Goal: Information Seeking & Learning: Learn about a topic

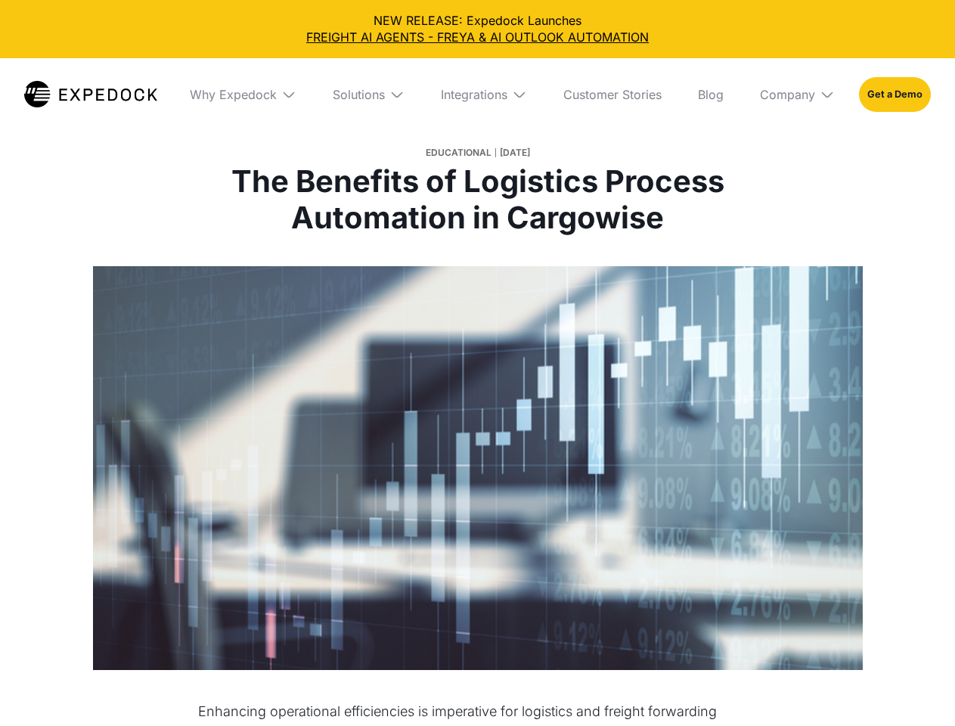
select select
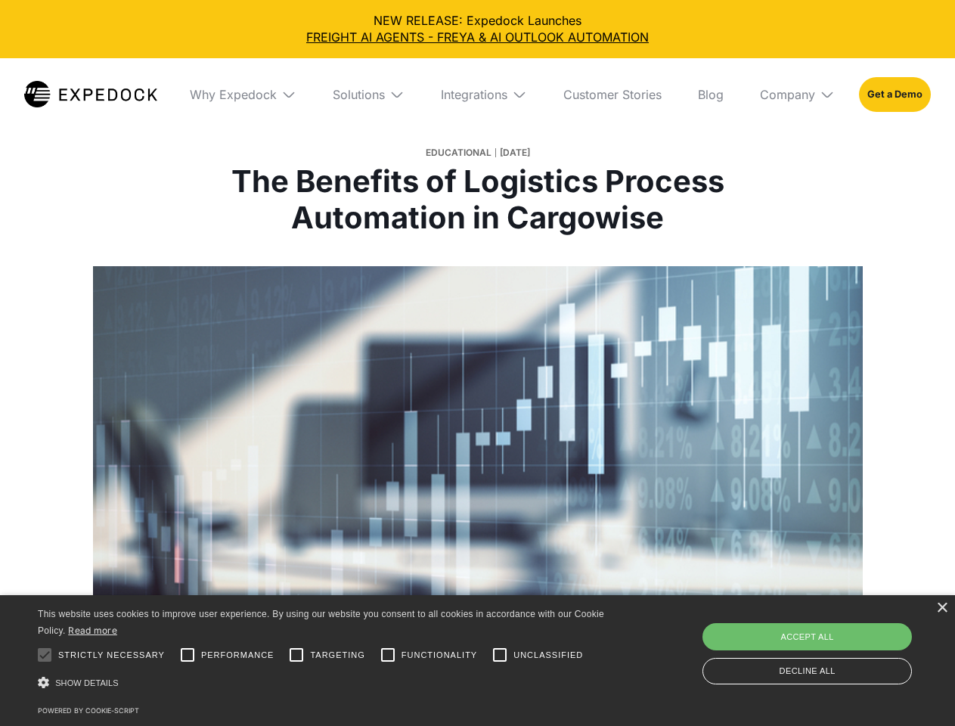
click at [477, 95] on div "Integrations" at bounding box center [474, 94] width 67 height 15
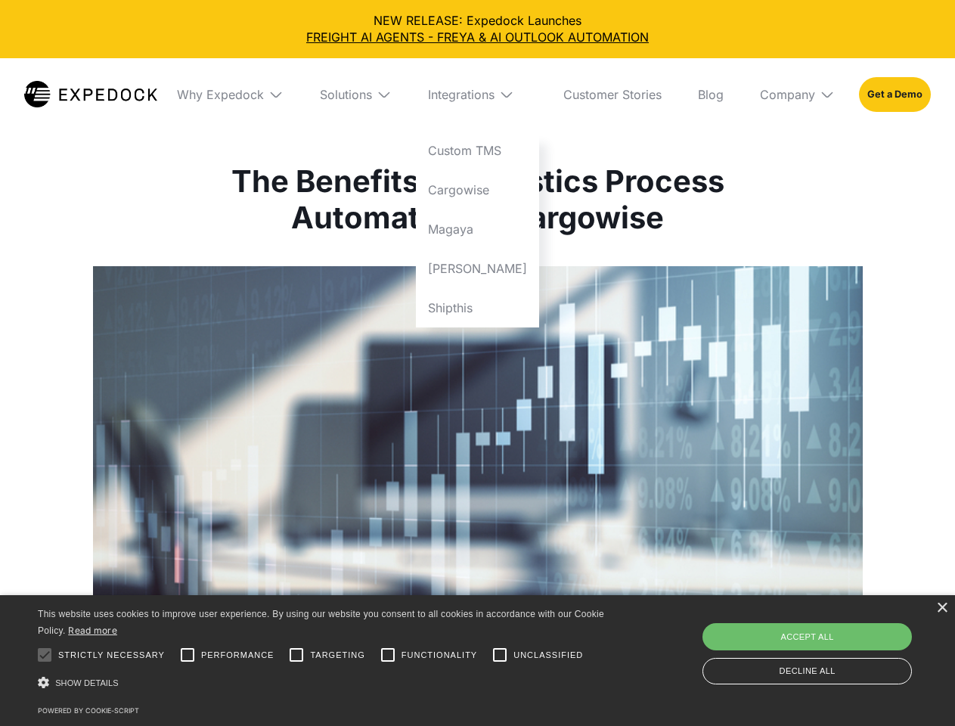
click at [243, 95] on div "Why Expedock" at bounding box center [220, 94] width 87 height 15
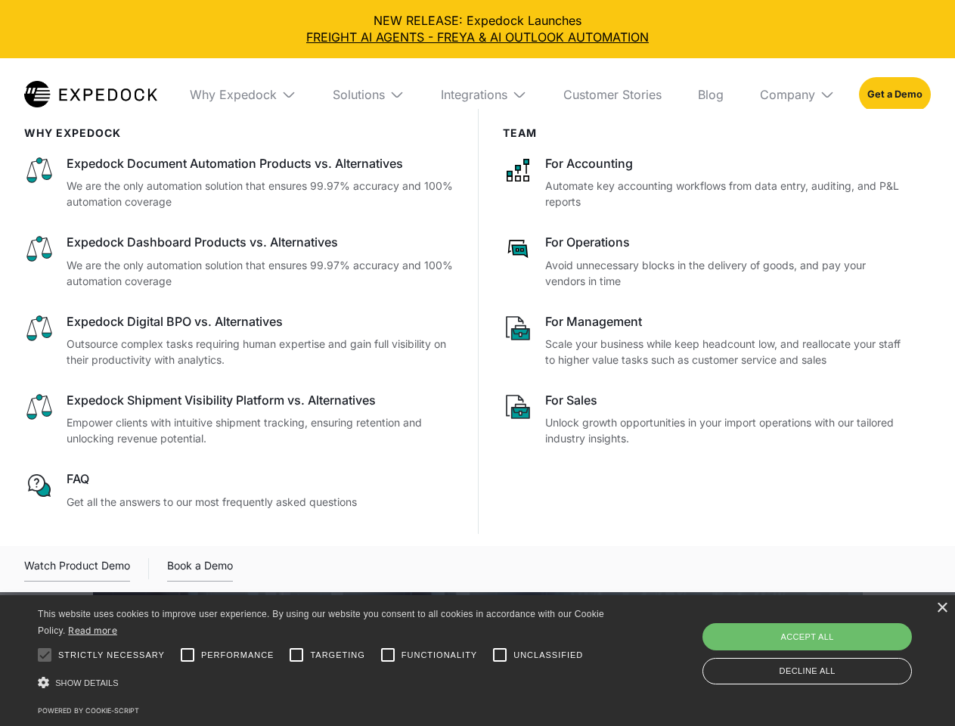
click at [368, 95] on div "Solutions" at bounding box center [359, 94] width 52 height 15
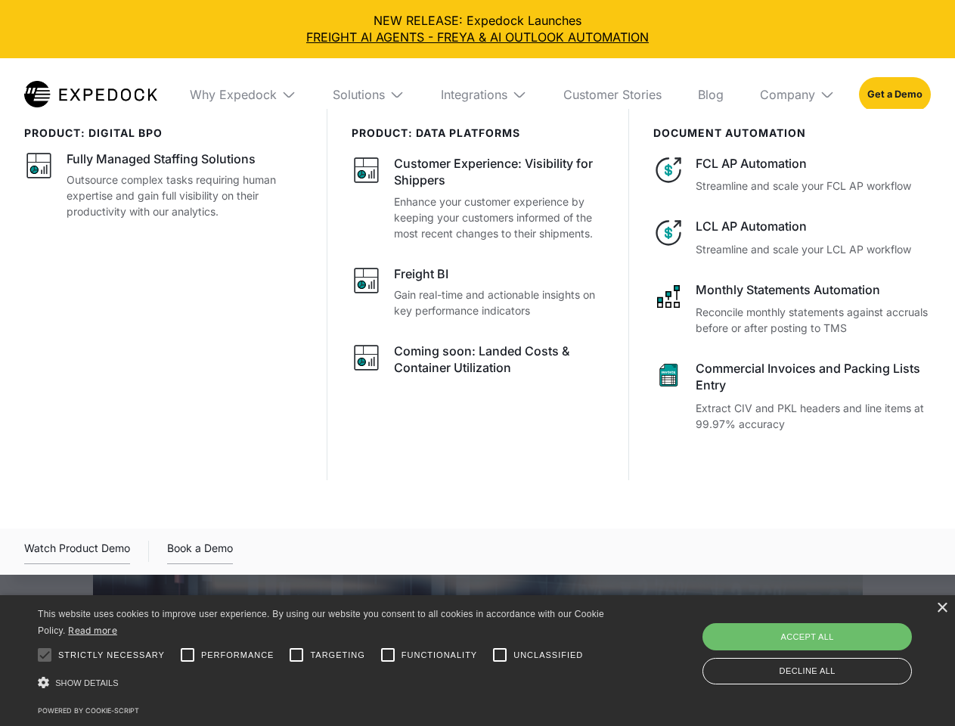
click at [484, 95] on div "Integrations" at bounding box center [474, 94] width 67 height 15
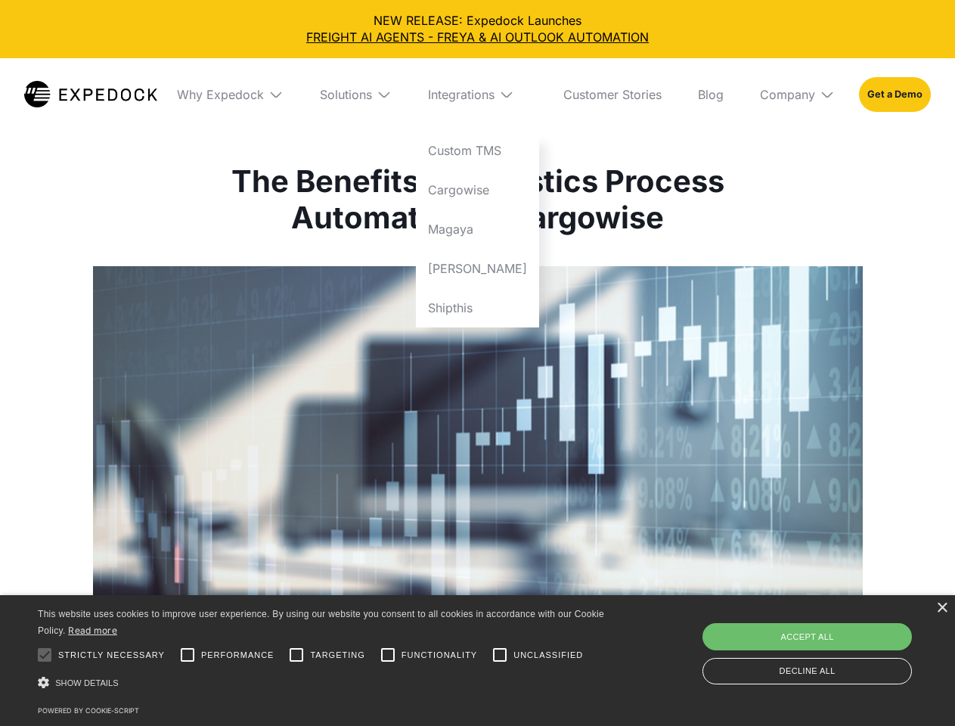
click at [797, 95] on div "Company" at bounding box center [787, 94] width 55 height 15
click at [45, 655] on div at bounding box center [44, 655] width 30 height 30
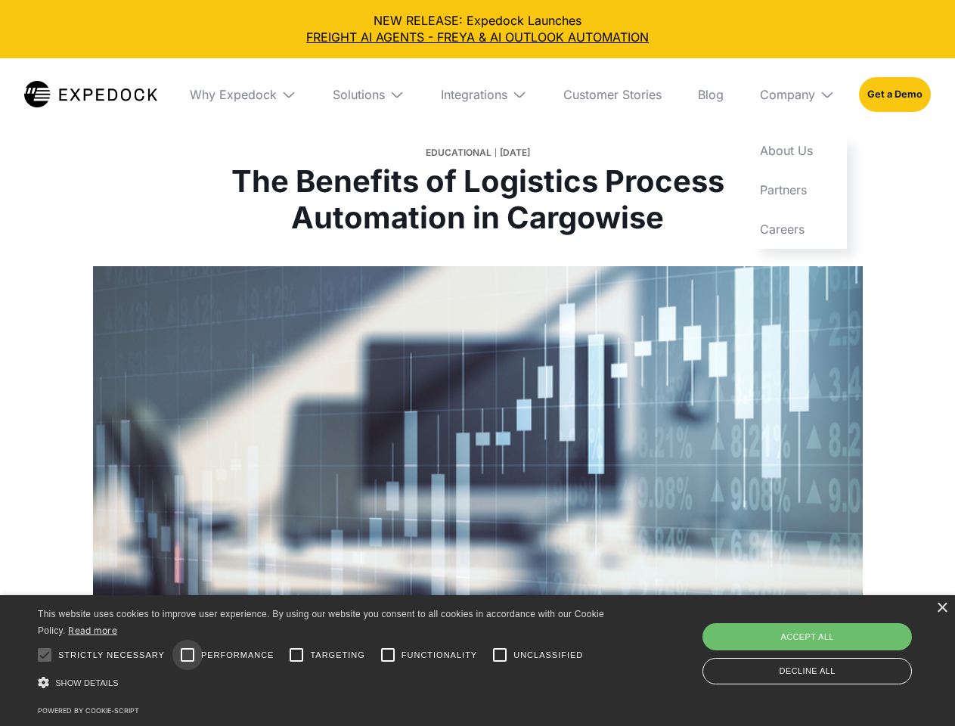
click at [188, 655] on input "Performance" at bounding box center [187, 655] width 30 height 30
checkbox input "true"
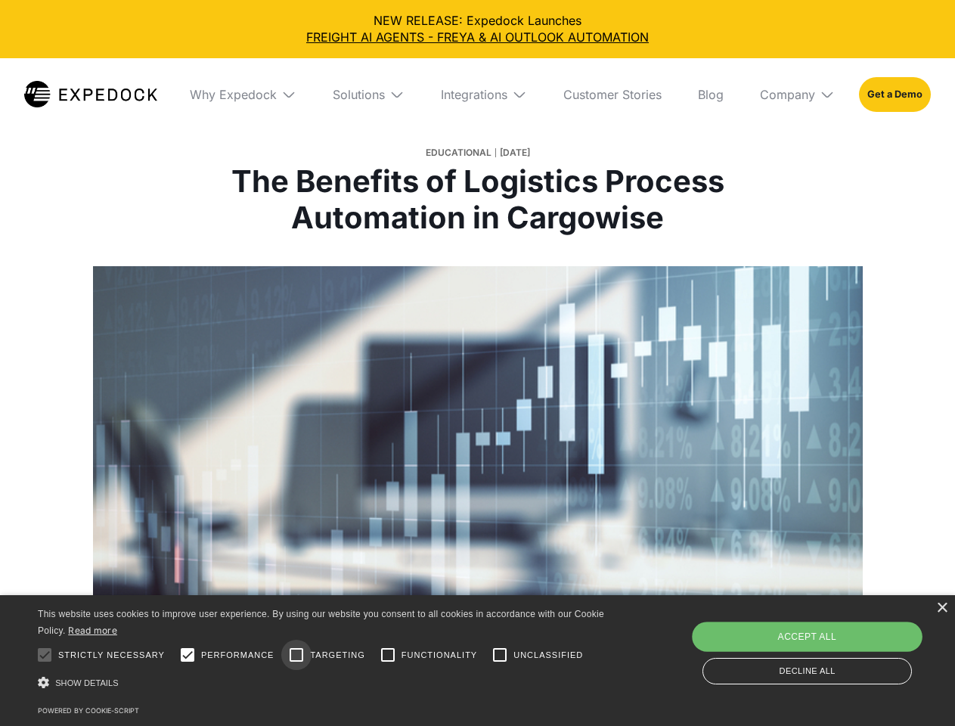
click at [296, 655] on input "Targeting" at bounding box center [296, 655] width 30 height 30
checkbox input "true"
click at [388, 655] on input "Functionality" at bounding box center [388, 655] width 30 height 30
checkbox input "true"
click at [500, 655] on input "Unclassified" at bounding box center [500, 655] width 30 height 30
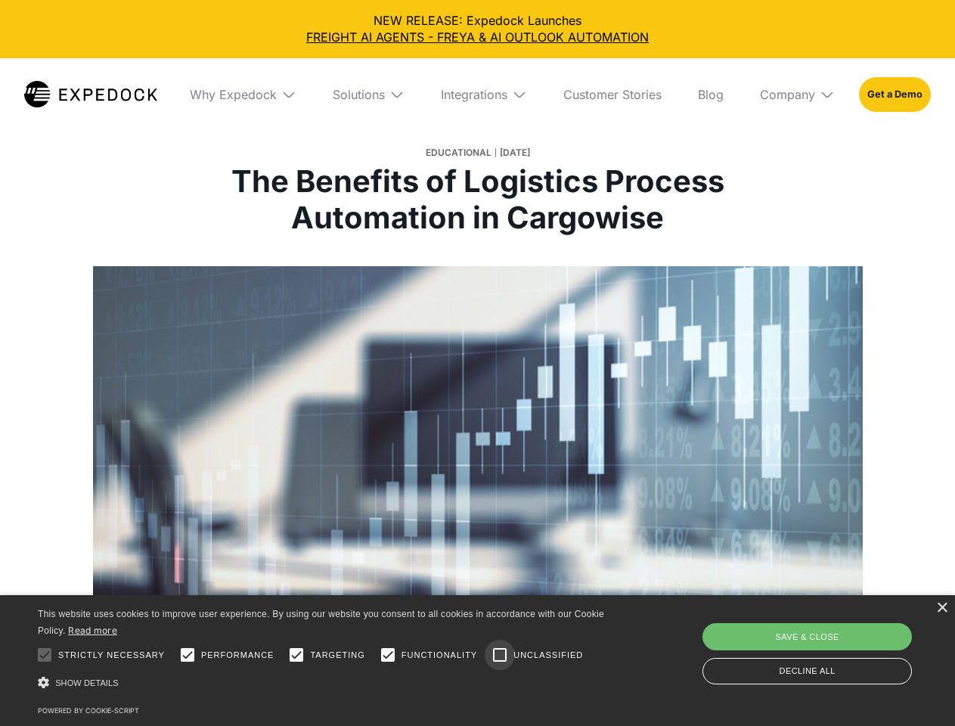
checkbox input "true"
